Goal: Task Accomplishment & Management: Complete application form

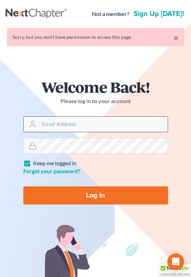
click at [85, 120] on input "Email Address" at bounding box center [103, 124] width 128 height 15
type input "[EMAIL_ADDRESS][DOMAIN_NAME]"
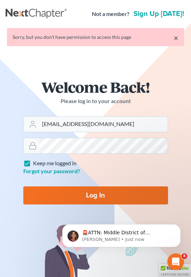
click at [108, 197] on input "Log In" at bounding box center [95, 196] width 145 height 18
type input "Thinking..."
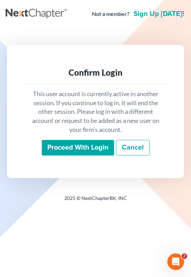
click at [88, 149] on input "Proceed with login" at bounding box center [78, 148] width 72 height 16
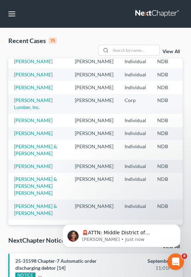
scroll to position [208, 0]
click at [135, 53] on input "search" at bounding box center [135, 50] width 49 height 10
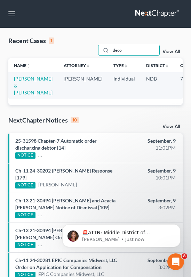
scroll to position [0, 0]
type input "deco"
click at [29, 80] on link "[PERSON_NAME] & [PERSON_NAME]" at bounding box center [33, 86] width 39 height 20
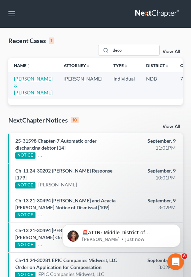
select select "0"
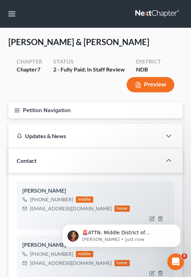
click at [21, 109] on button "Petition Navigation" at bounding box center [95, 111] width 174 height 16
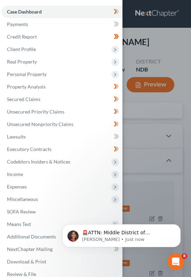
click at [162, 166] on div "Case Dashboard Payments Invoices Payments Payments Credit Report Client Profile" at bounding box center [95, 138] width 191 height 277
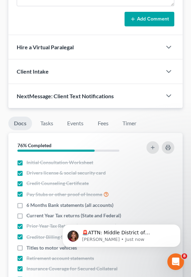
scroll to position [869, 0]
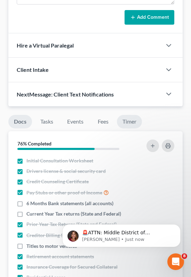
click at [127, 118] on link "Timer" at bounding box center [129, 122] width 25 height 14
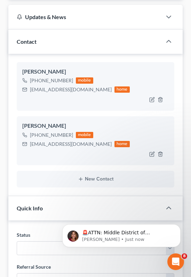
scroll to position [0, 0]
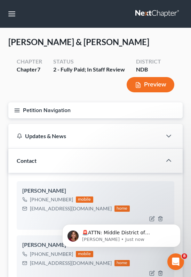
click at [14, 110] on button "Petition Navigation" at bounding box center [95, 111] width 174 height 16
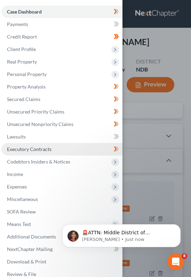
click at [40, 147] on span "Executory Contracts" at bounding box center [29, 149] width 44 height 6
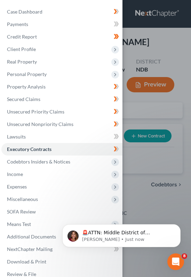
click at [135, 105] on div "Case Dashboard Payments Invoices Payments Payments Credit Report Client Profile" at bounding box center [95, 138] width 191 height 277
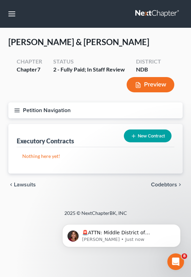
click at [140, 136] on button "New Contract" at bounding box center [148, 136] width 48 height 13
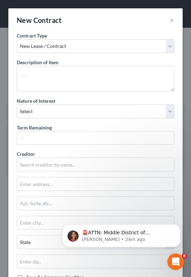
click at [163, 14] on div "New Contract ×" at bounding box center [95, 20] width 174 height 24
click at [173, 19] on button "×" at bounding box center [171, 20] width 5 height 8
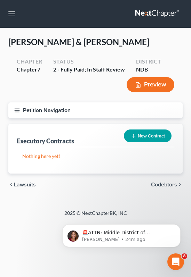
click at [18, 104] on button "Petition Navigation" at bounding box center [95, 111] width 174 height 16
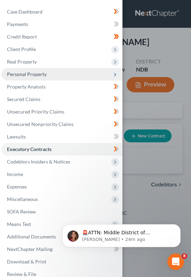
click at [38, 80] on span "Personal Property" at bounding box center [61, 74] width 121 height 13
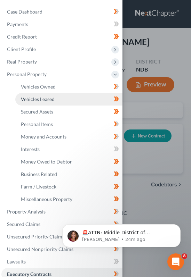
click at [48, 104] on link "Vehicles Leased" at bounding box center [68, 99] width 107 height 13
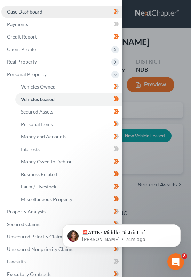
click at [62, 8] on link "Case Dashboard" at bounding box center [61, 12] width 121 height 13
select select "0"
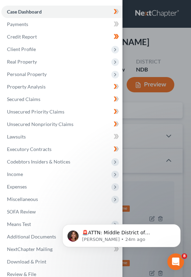
click at [141, 54] on div "Case Dashboard Payments Invoices Payments Payments Credit Report Client Profile" at bounding box center [95, 138] width 191 height 277
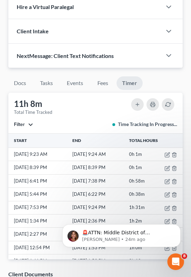
scroll to position [908, 0]
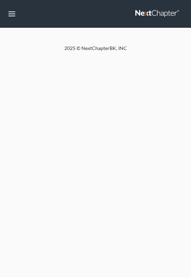
select select "0"
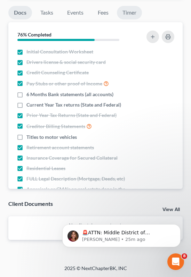
click at [130, 16] on link "Timer" at bounding box center [129, 13] width 25 height 14
